Goal: Contribute content: Add original content to the website for others to see

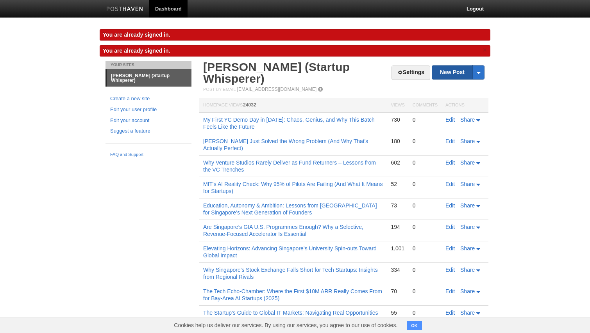
drag, startPoint x: 447, startPoint y: 72, endPoint x: 506, endPoint y: 65, distance: 59.0
click at [447, 72] on link "New Post" at bounding box center [458, 73] width 52 height 14
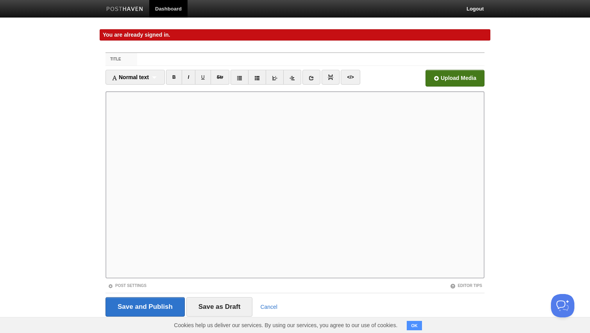
click at [440, 82] on input "file" at bounding box center [218, 81] width 591 height 40
click at [153, 61] on input "Title" at bounding box center [310, 59] width 347 height 12
paste input "Is the AI Bubble About to Burst? A Reality Check for VCs and Founders"
type input "Is the AI Bubble About to Burst? A Reality Check for VCs and Founders"
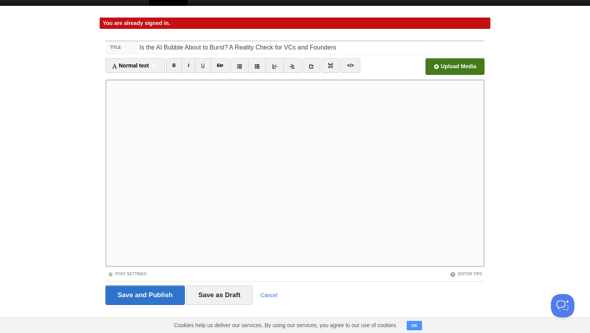
scroll to position [12, 0]
click at [128, 273] on link "Post Settings" at bounding box center [127, 274] width 39 height 4
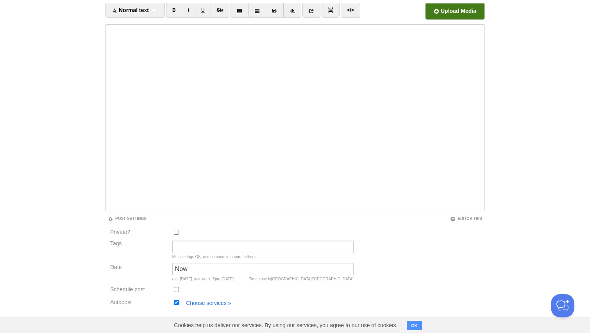
scroll to position [100, 0]
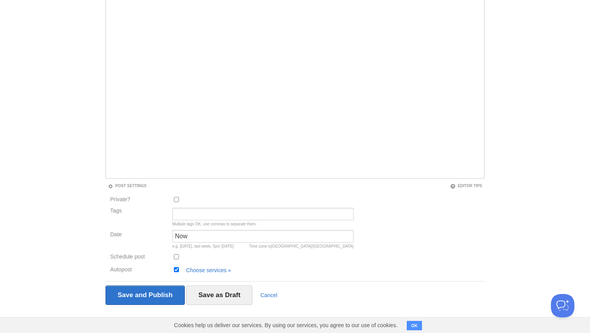
click at [175, 269] on input "Autopost" at bounding box center [176, 269] width 5 height 5
checkbox input "false"
click at [164, 295] on input "Save and Publish" at bounding box center [144, 296] width 79 height 20
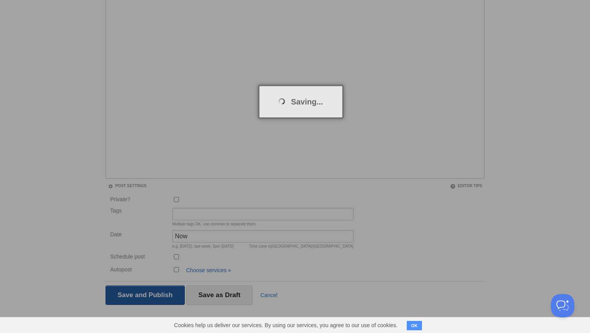
scroll to position [45, 0]
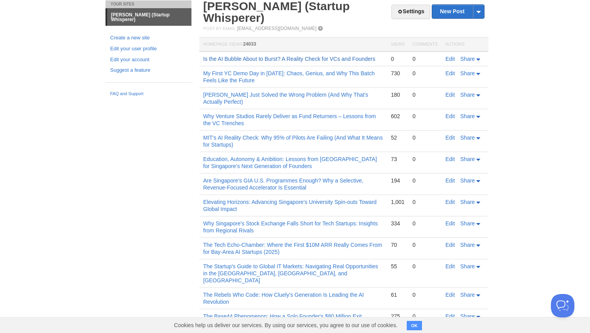
click at [281, 56] on link "Is the AI Bubble About to Burst? A Reality Check for VCs and Founders" at bounding box center [289, 59] width 172 height 6
